Goal: Find specific page/section: Find specific page/section

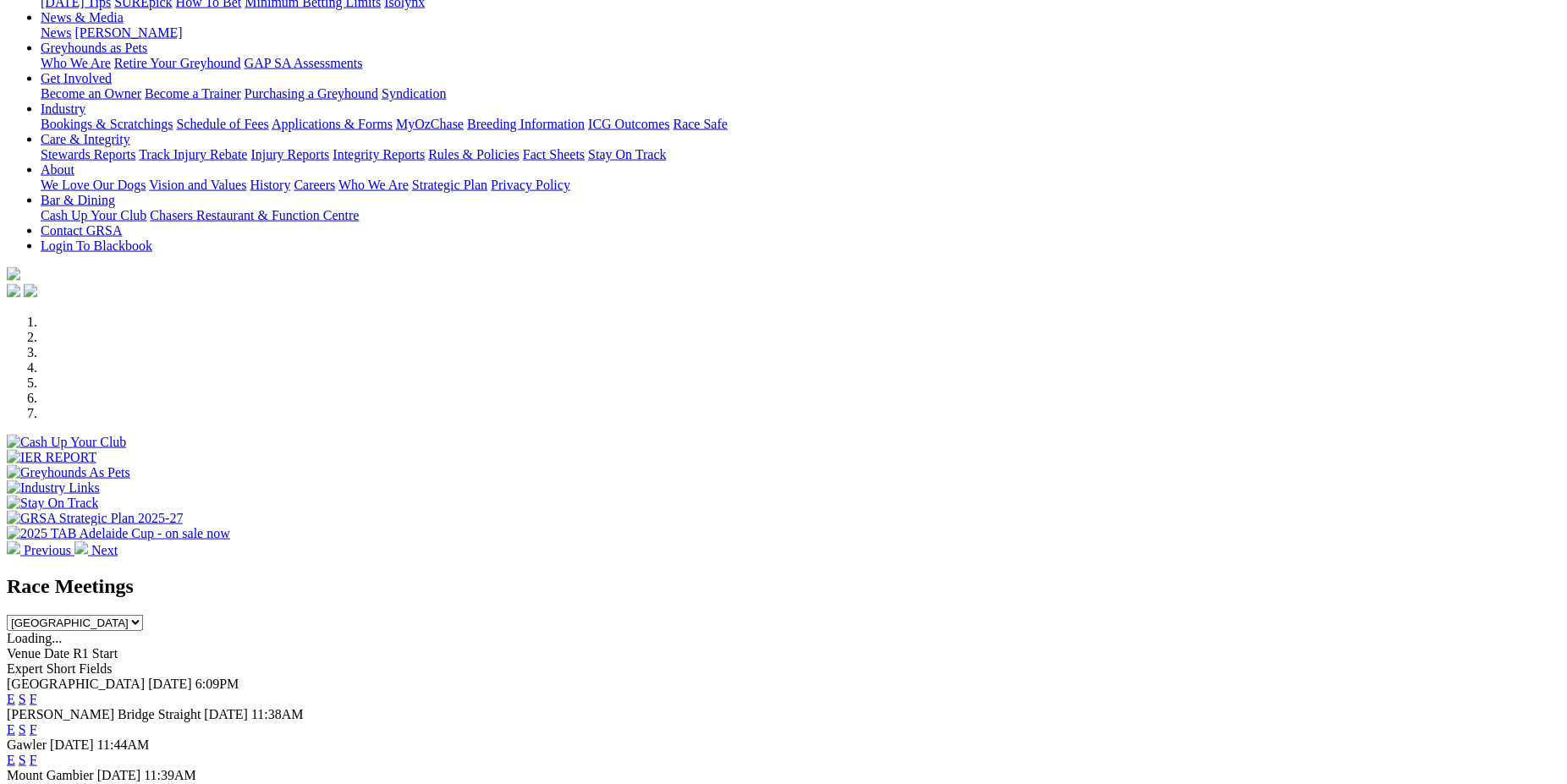
scroll to position [315, 0]
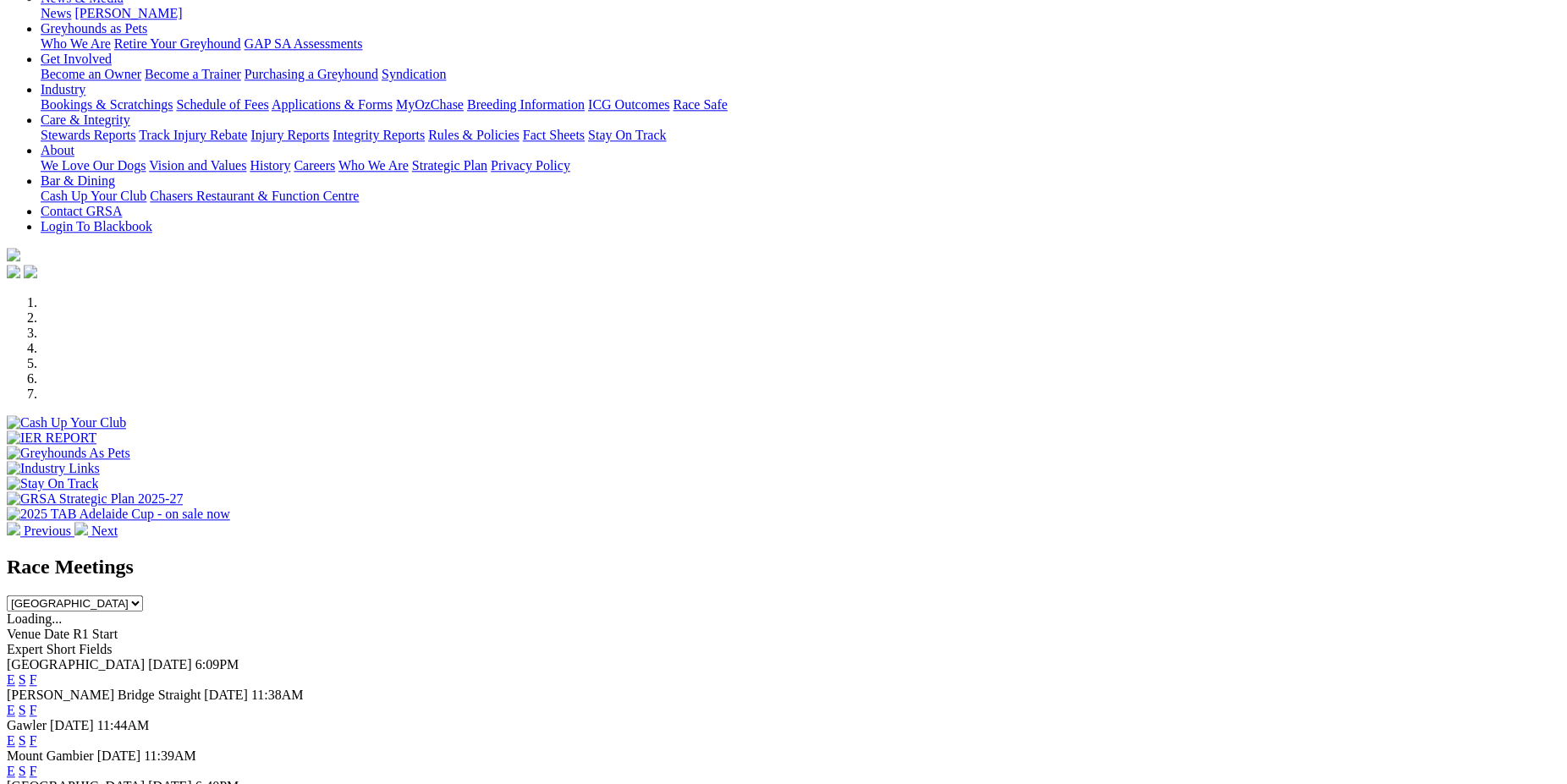
click at [37, 703] on link "F" at bounding box center [33, 710] width 8 height 15
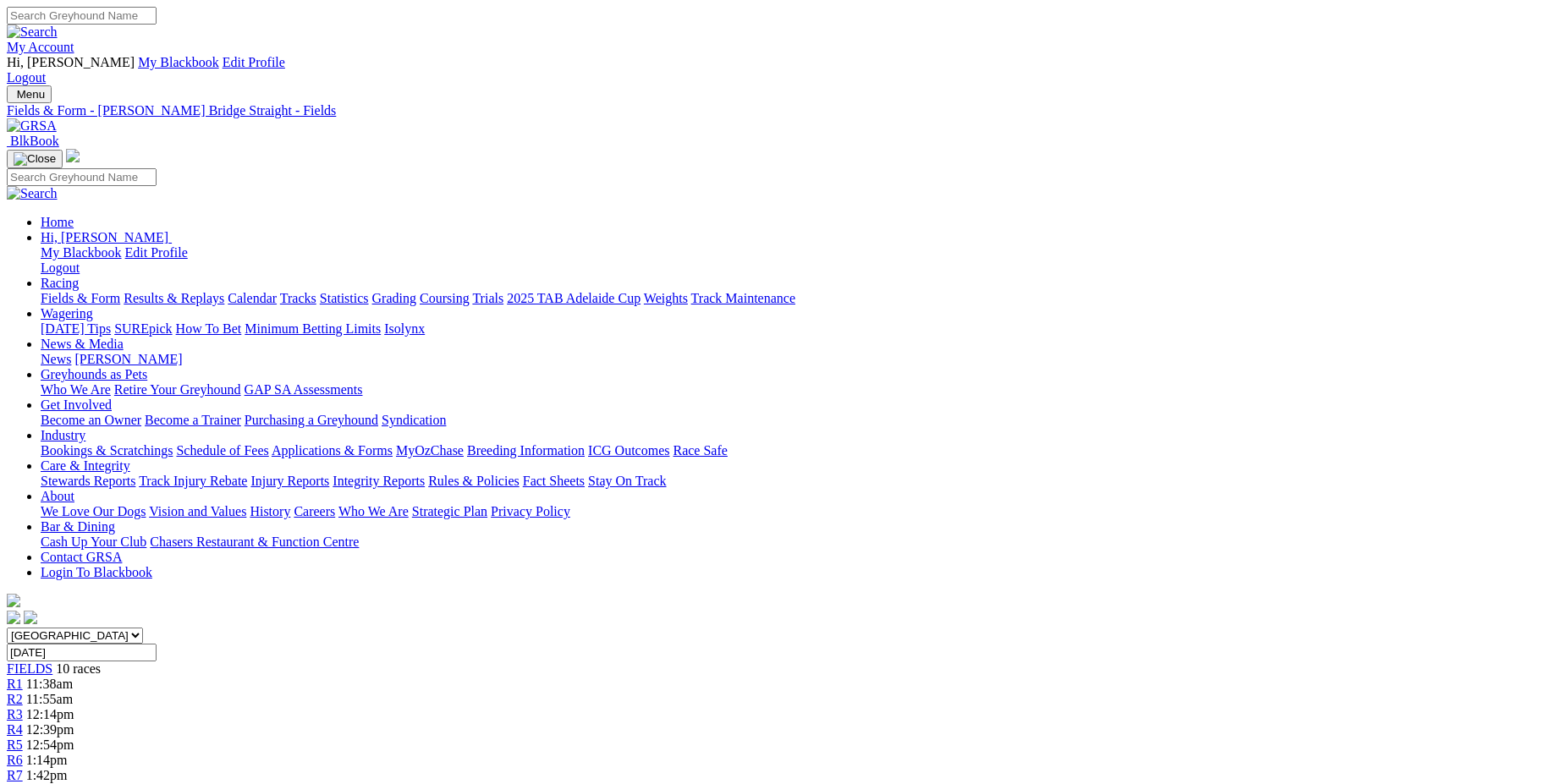
click at [120, 291] on link "Fields & Form" at bounding box center [80, 298] width 79 height 15
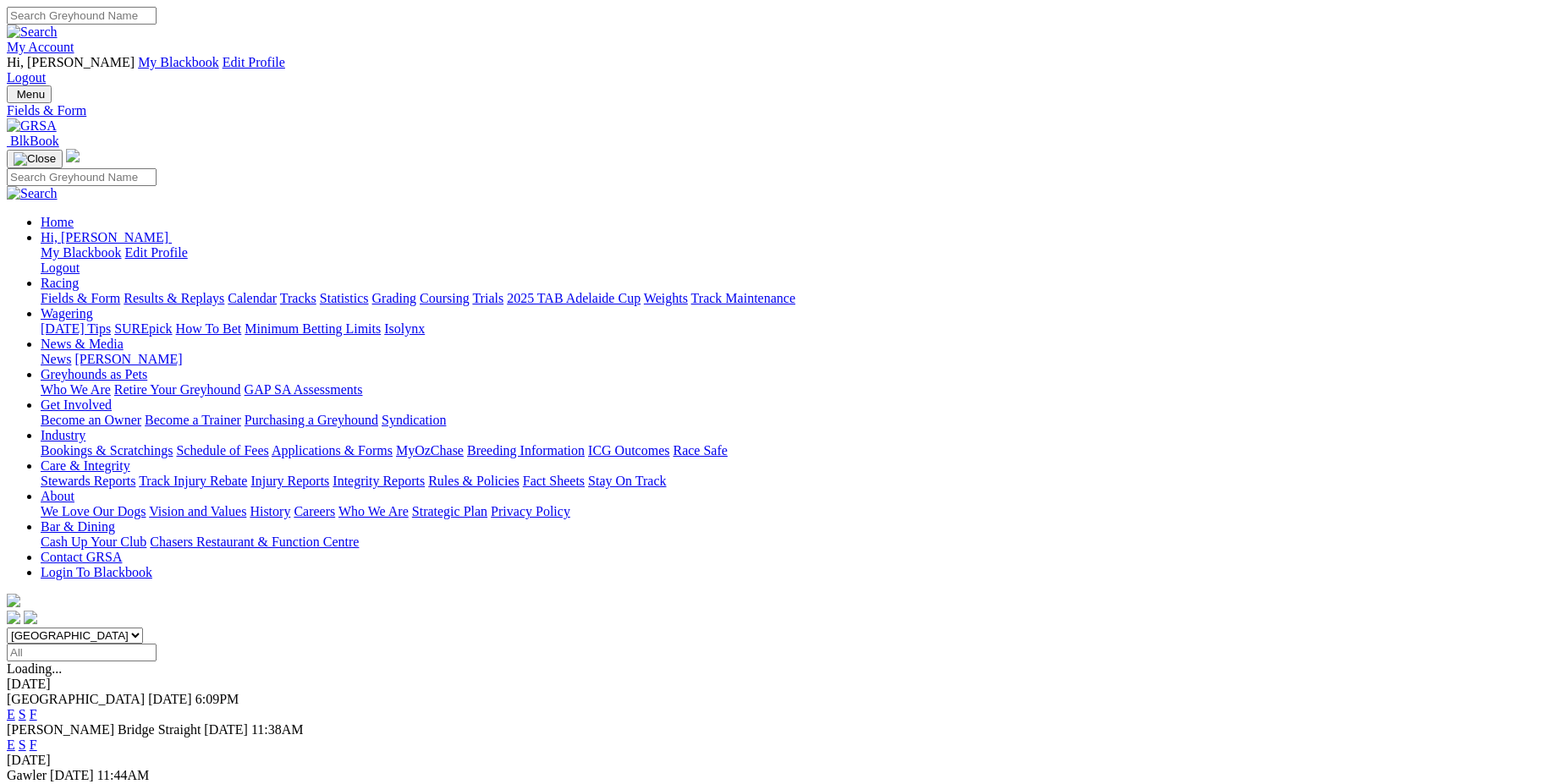
click at [37, 707] on link "F" at bounding box center [33, 714] width 8 height 15
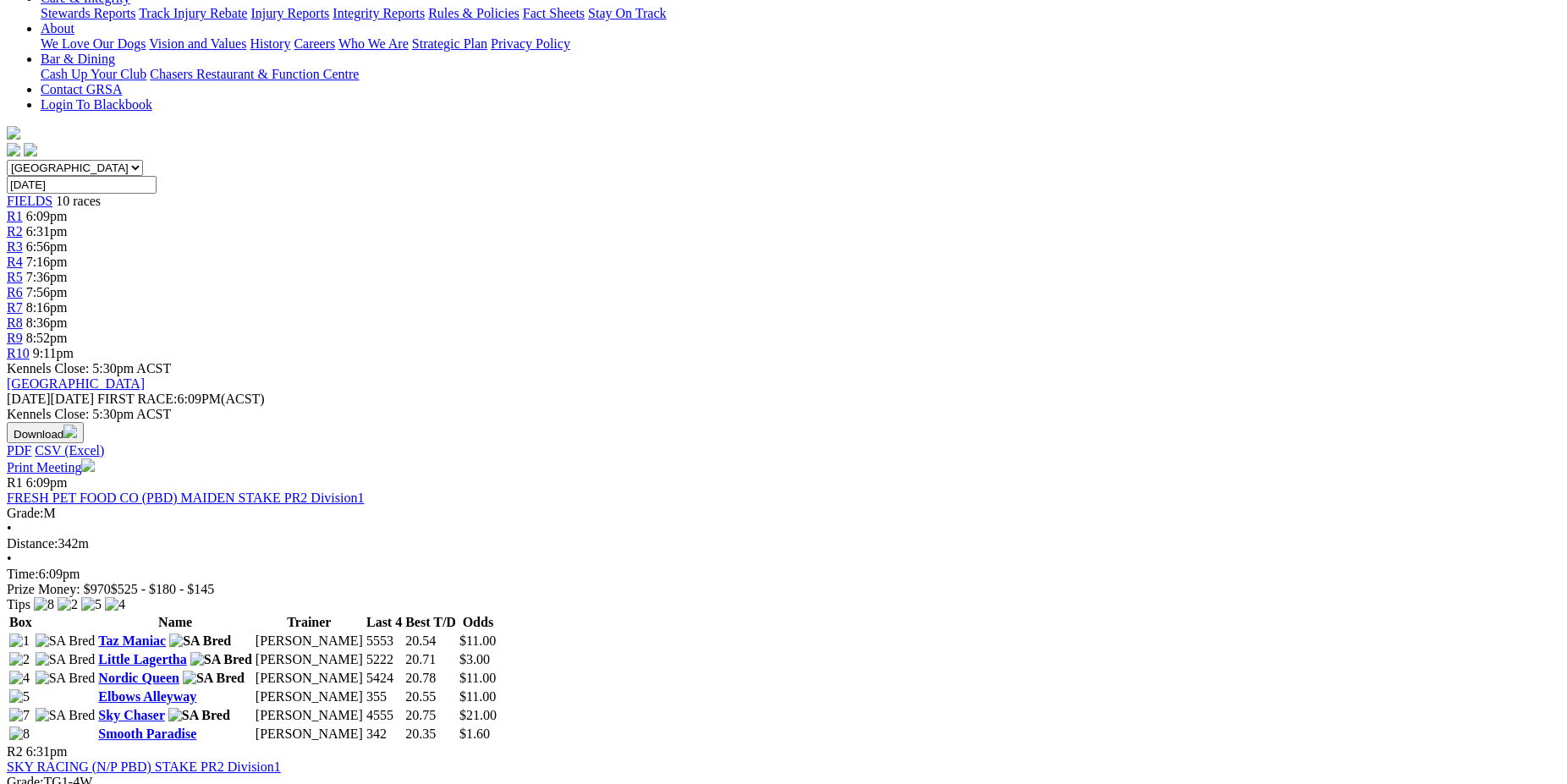
scroll to position [457, 0]
